Goal: Task Accomplishment & Management: Manage account settings

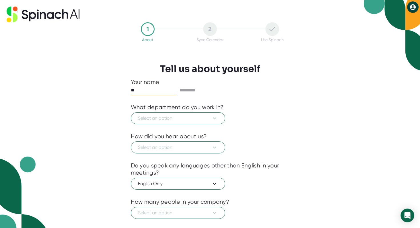
click at [166, 89] on input "**" at bounding box center [154, 90] width 46 height 9
type input "********"
type input "******"
click at [131, 112] on button "Select an option" at bounding box center [178, 118] width 94 height 12
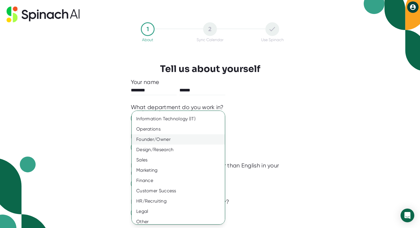
scroll to position [23, 0]
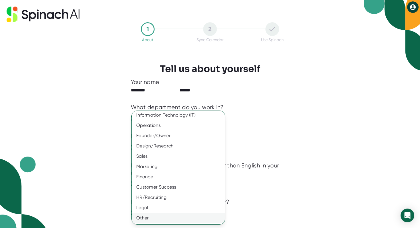
click at [148, 217] on div "Other" at bounding box center [178, 218] width 93 height 10
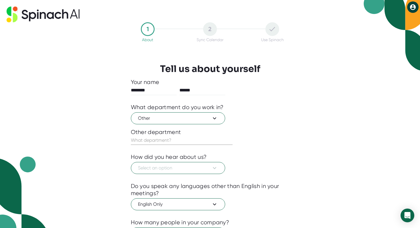
click at [169, 140] on input "text" at bounding box center [182, 140] width 102 height 9
type input "CSR"
click at [131, 162] on button "Select an option" at bounding box center [178, 168] width 94 height 12
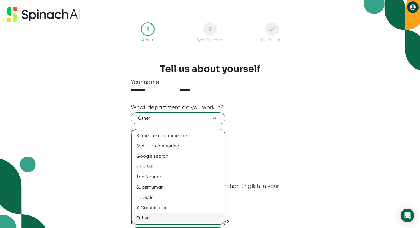
click at [156, 216] on div "Other" at bounding box center [178, 218] width 93 height 10
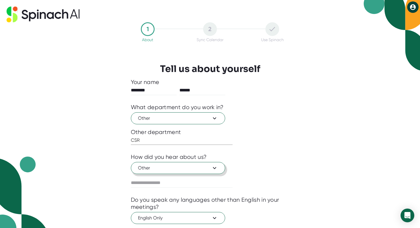
scroll to position [33, 0]
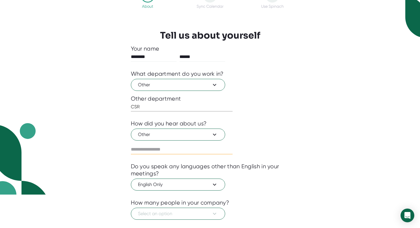
click at [160, 151] on input "text" at bounding box center [182, 149] width 102 height 9
type input "******"
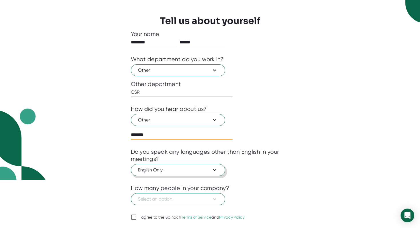
scroll to position [65, 0]
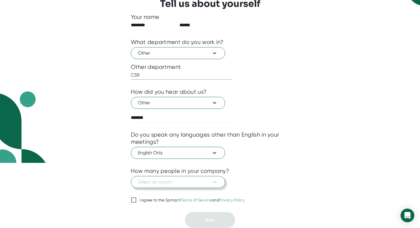
click at [162, 183] on span "Select an option" at bounding box center [178, 182] width 80 height 7
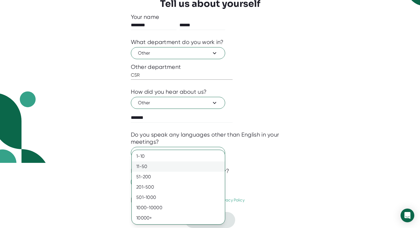
click at [164, 168] on div "11-50" at bounding box center [178, 167] width 93 height 10
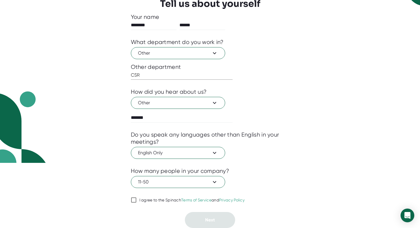
click at [142, 190] on div at bounding box center [210, 192] width 159 height 9
click at [140, 196] on div at bounding box center [210, 192] width 159 height 9
click at [137, 199] on span "I agree to the Spinach Terms of Service and Privacy Policy" at bounding box center [191, 200] width 108 height 5
click at [137, 199] on input "I agree to the Spinach Terms of Service and Privacy Policy" at bounding box center [134, 200] width 6 height 7
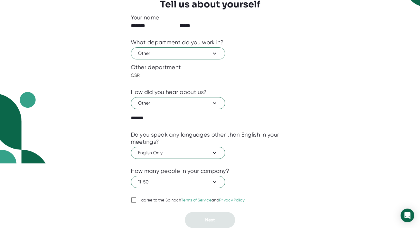
checkbox input "true"
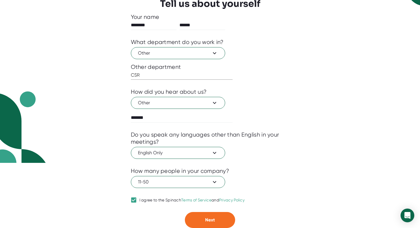
click at [221, 163] on html "1 About 2 Sync Calendar Use Spinach Tell us about yourself Your name ******** *…" at bounding box center [210, 49] width 420 height 228
click at [221, 224] on button "Next" at bounding box center [210, 220] width 50 height 16
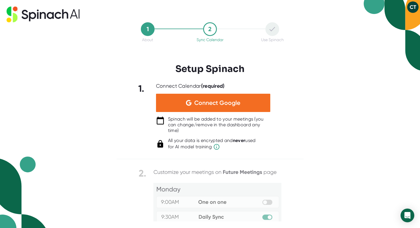
scroll to position [0, 0]
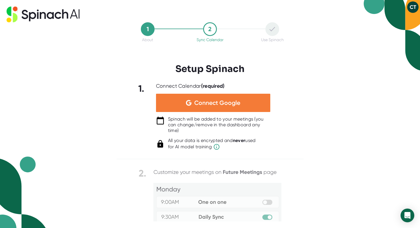
click at [226, 108] on div "Connect Google" at bounding box center [213, 103] width 114 height 18
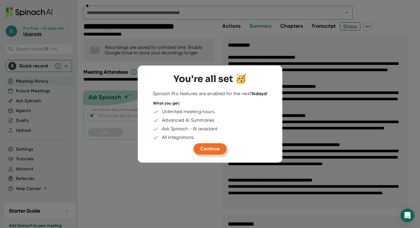
click at [208, 146] on span "Continue" at bounding box center [209, 148] width 19 height 5
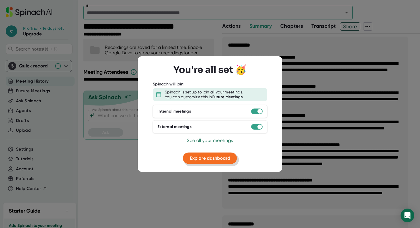
click at [213, 158] on span "Explore dashboard" at bounding box center [210, 157] width 40 height 5
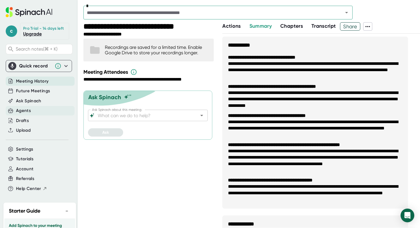
scroll to position [72, 0]
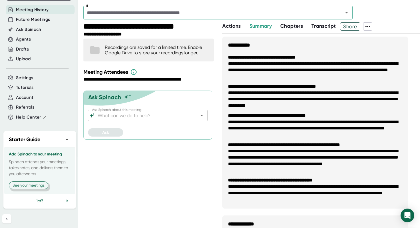
click at [33, 184] on button "See your meetings" at bounding box center [28, 186] width 39 height 8
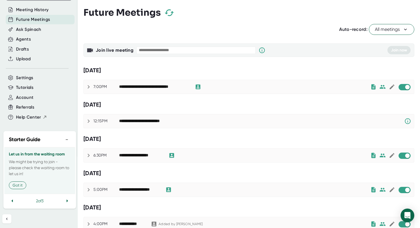
click at [146, 87] on div "**********" at bounding box center [154, 86] width 70 height 5
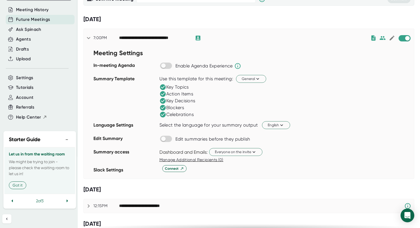
scroll to position [39, 0]
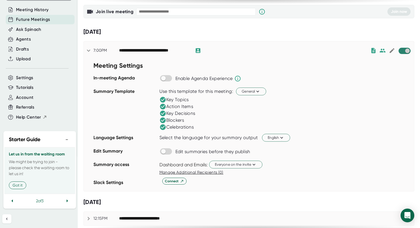
click at [405, 51] on input "checkbox" at bounding box center [407, 50] width 16 height 5
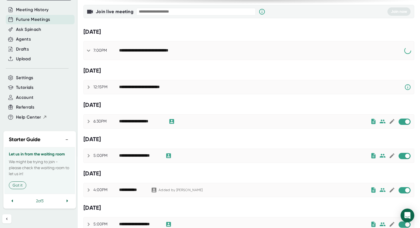
click at [405, 51] on icon at bounding box center [408, 50] width 7 height 7
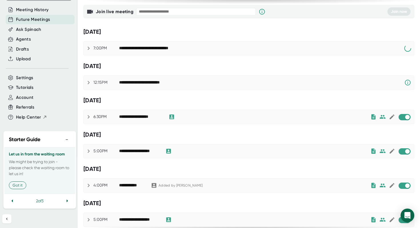
click at [405, 51] on icon at bounding box center [408, 48] width 7 height 7
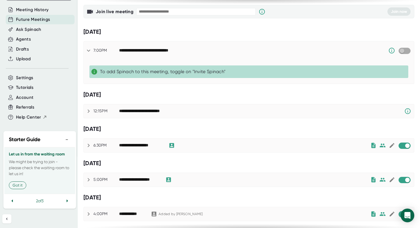
click at [404, 53] on input "checkbox" at bounding box center [402, 50] width 16 height 5
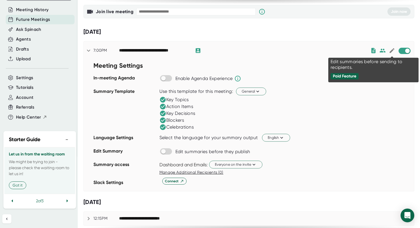
click at [390, 52] on icon at bounding box center [392, 50] width 5 height 5
checkbox input "true"
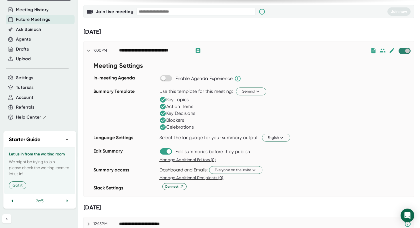
click at [407, 53] on input "checkbox" at bounding box center [407, 50] width 16 height 5
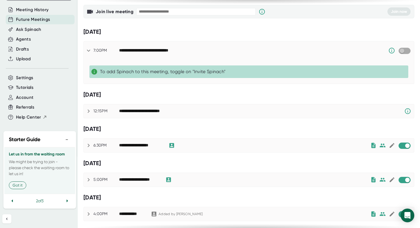
click at [403, 50] on input "checkbox" at bounding box center [402, 50] width 16 height 5
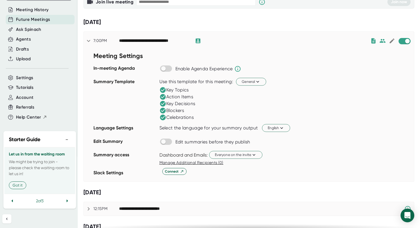
scroll to position [49, 0]
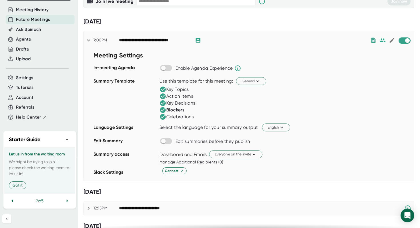
click at [166, 112] on icon at bounding box center [163, 110] width 7 height 7
click at [164, 117] on icon at bounding box center [163, 117] width 6 height 6
click at [250, 80] on span "General" at bounding box center [251, 80] width 19 height 5
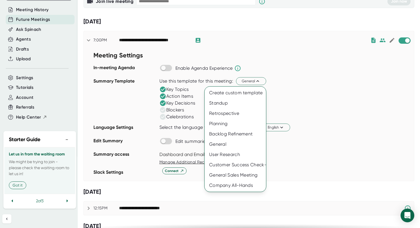
click at [300, 104] on div at bounding box center [210, 114] width 420 height 228
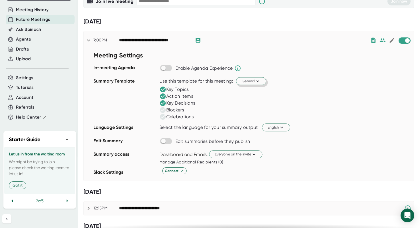
click at [264, 82] on button "General" at bounding box center [251, 81] width 30 height 8
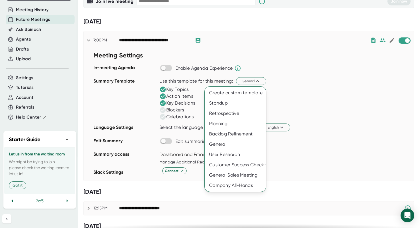
click at [286, 98] on div at bounding box center [210, 114] width 420 height 228
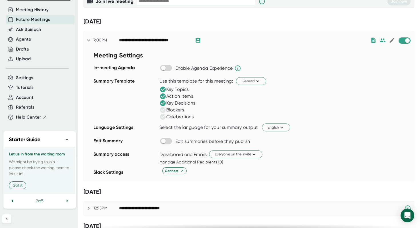
click at [345, 68] on div "Enable Agenda Experience" at bounding box center [287, 67] width 255 height 8
click at [239, 70] on icon at bounding box center [237, 68] width 7 height 7
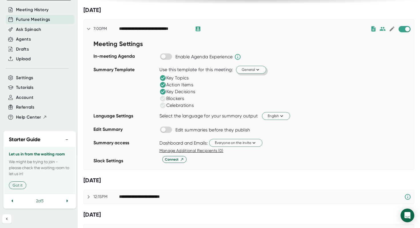
scroll to position [62, 0]
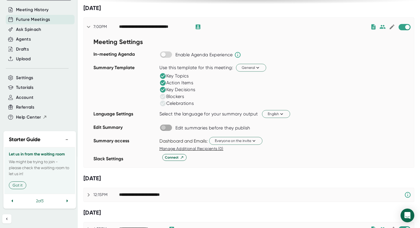
click at [165, 129] on input "checkbox" at bounding box center [163, 127] width 16 height 5
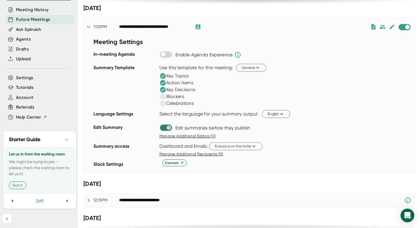
click at [165, 129] on input "checkbox" at bounding box center [169, 127] width 16 height 5
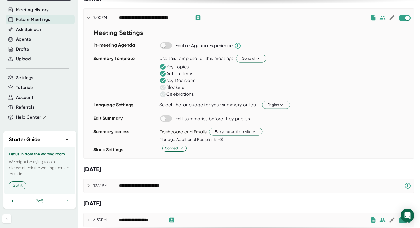
scroll to position [7, 0]
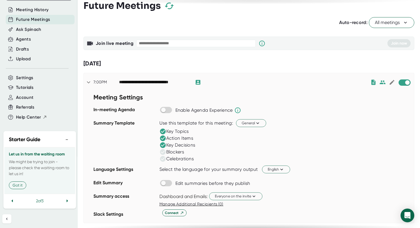
click at [187, 43] on input "text" at bounding box center [196, 43] width 120 height 7
click at [191, 59] on div "[DATE]" at bounding box center [248, 64] width 331 height 10
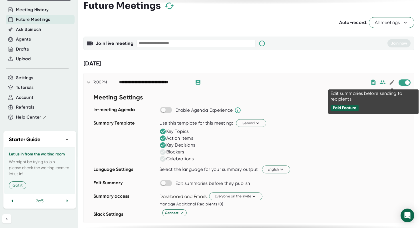
click at [390, 83] on icon at bounding box center [392, 82] width 6 height 6
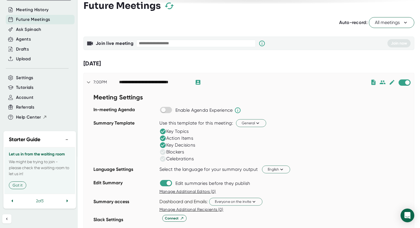
click at [297, 125] on div "Use this template for this meeting: General" at bounding box center [287, 123] width 255 height 10
click at [161, 181] on input "checkbox" at bounding box center [169, 183] width 16 height 5
checkbox input "false"
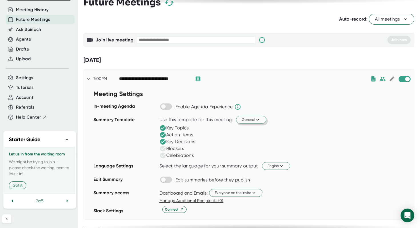
scroll to position [11, 0]
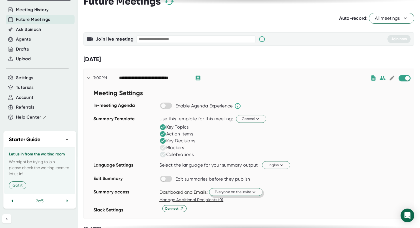
click at [245, 193] on span "Everyone on the invite" at bounding box center [236, 191] width 42 height 5
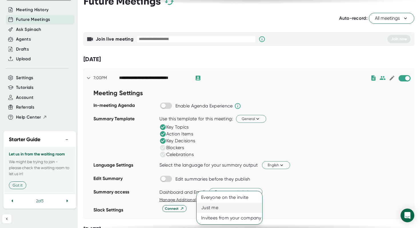
click at [238, 209] on div "Just me" at bounding box center [230, 208] width 66 height 10
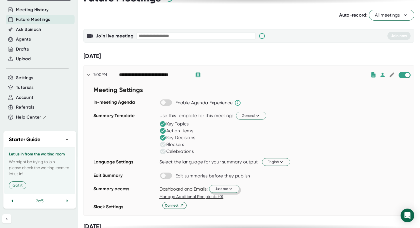
scroll to position [15, 0]
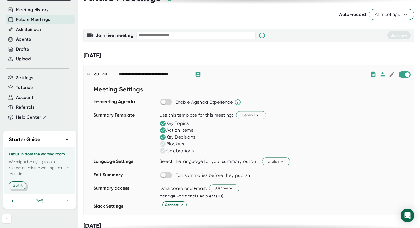
click at [22, 186] on button "Got it" at bounding box center [17, 186] width 17 height 8
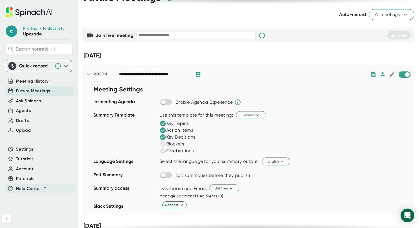
scroll to position [0, 0]
click at [35, 91] on span "Future Meetings" at bounding box center [33, 91] width 34 height 7
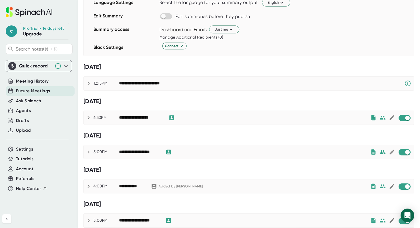
scroll to position [177, 0]
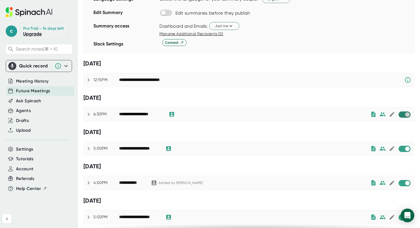
click at [402, 113] on input "checkbox" at bounding box center [407, 114] width 16 height 5
checkbox input "true"
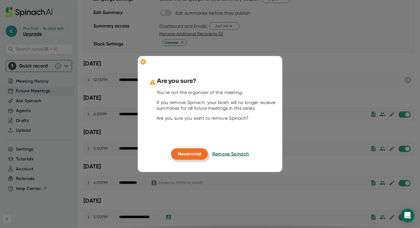
click at [198, 154] on span "Nevermind" at bounding box center [189, 153] width 23 height 5
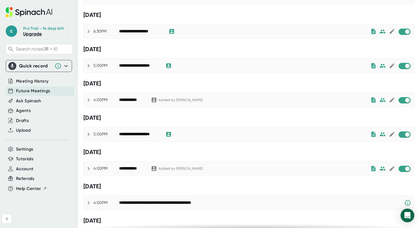
scroll to position [0, 0]
